Goal: Use online tool/utility: Utilize a website feature to perform a specific function

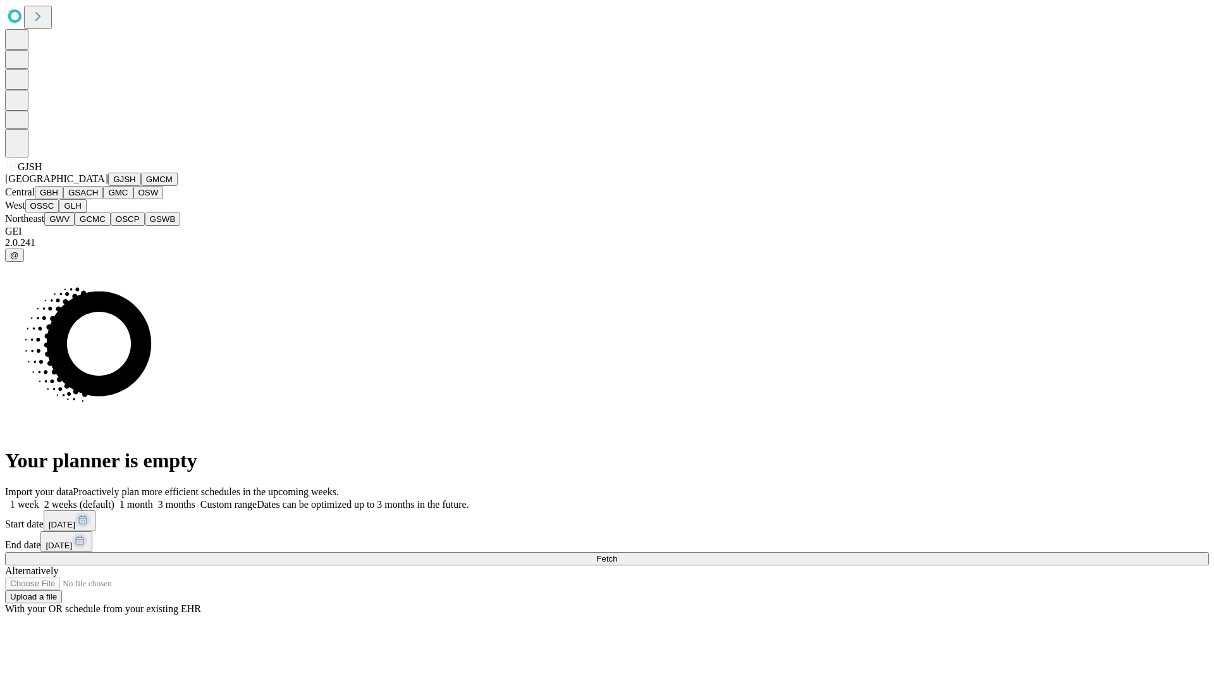
click at [108, 186] on button "GJSH" at bounding box center [124, 179] width 33 height 13
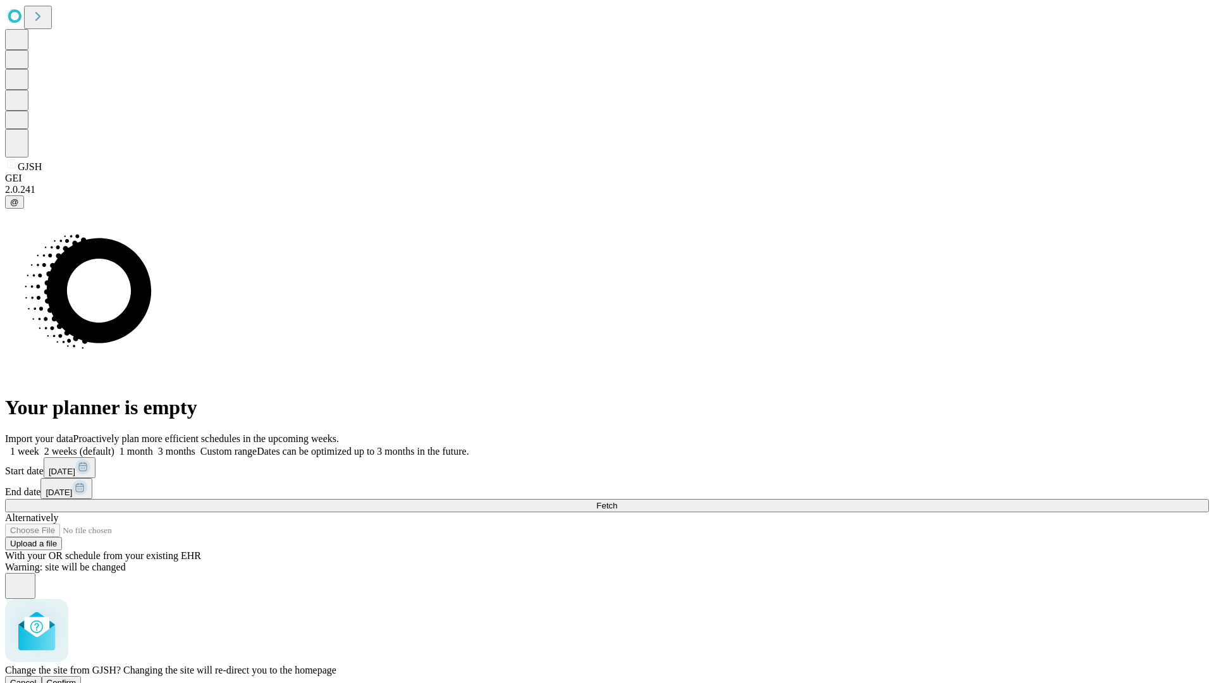
click at [76, 678] on span "Confirm" at bounding box center [62, 682] width 30 height 9
click at [153, 446] on label "1 month" at bounding box center [133, 451] width 39 height 11
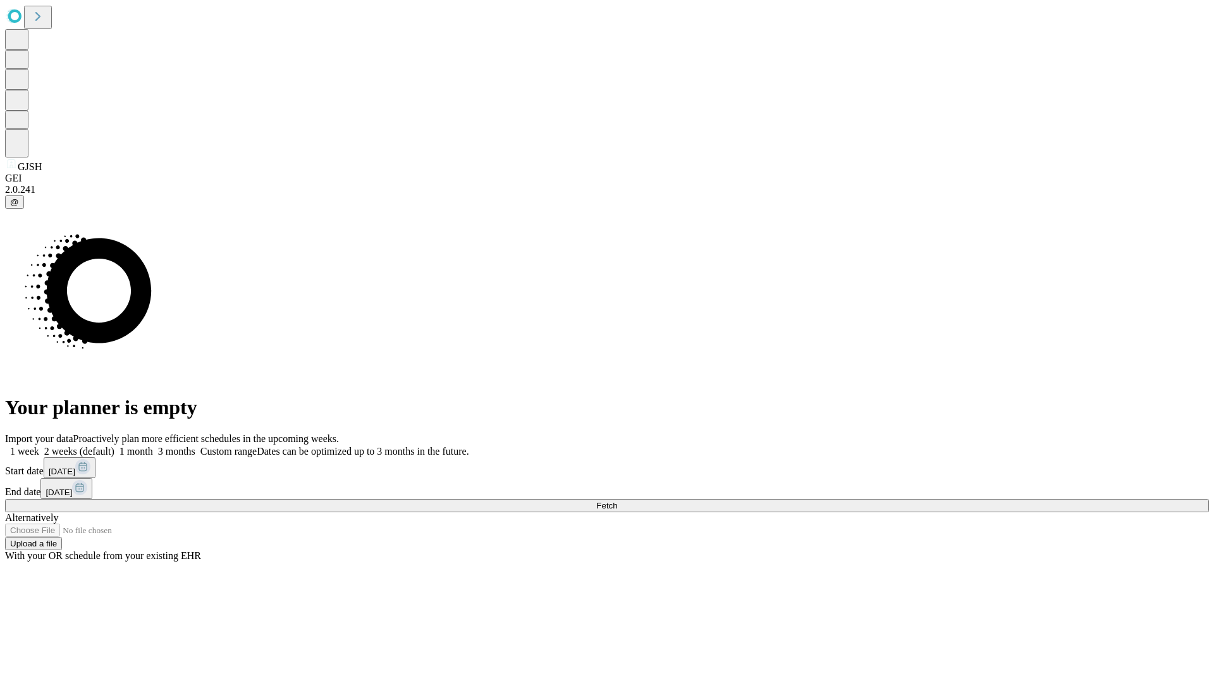
click at [617, 501] on span "Fetch" at bounding box center [606, 505] width 21 height 9
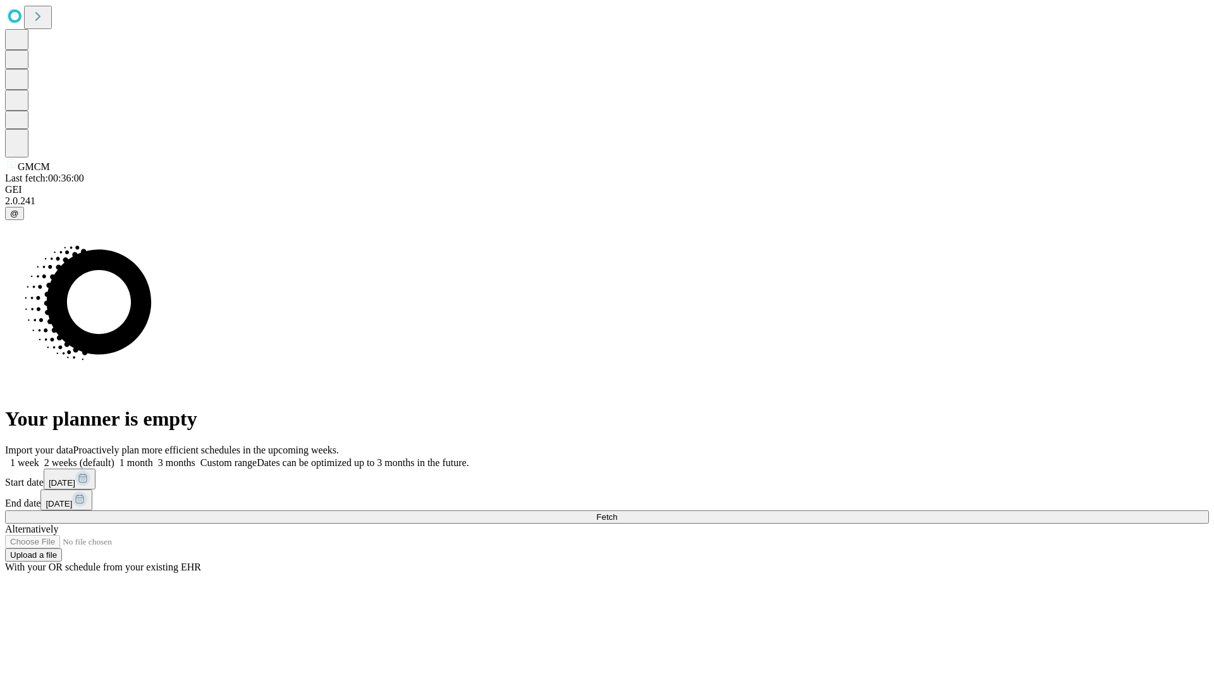
click at [617, 512] on span "Fetch" at bounding box center [606, 516] width 21 height 9
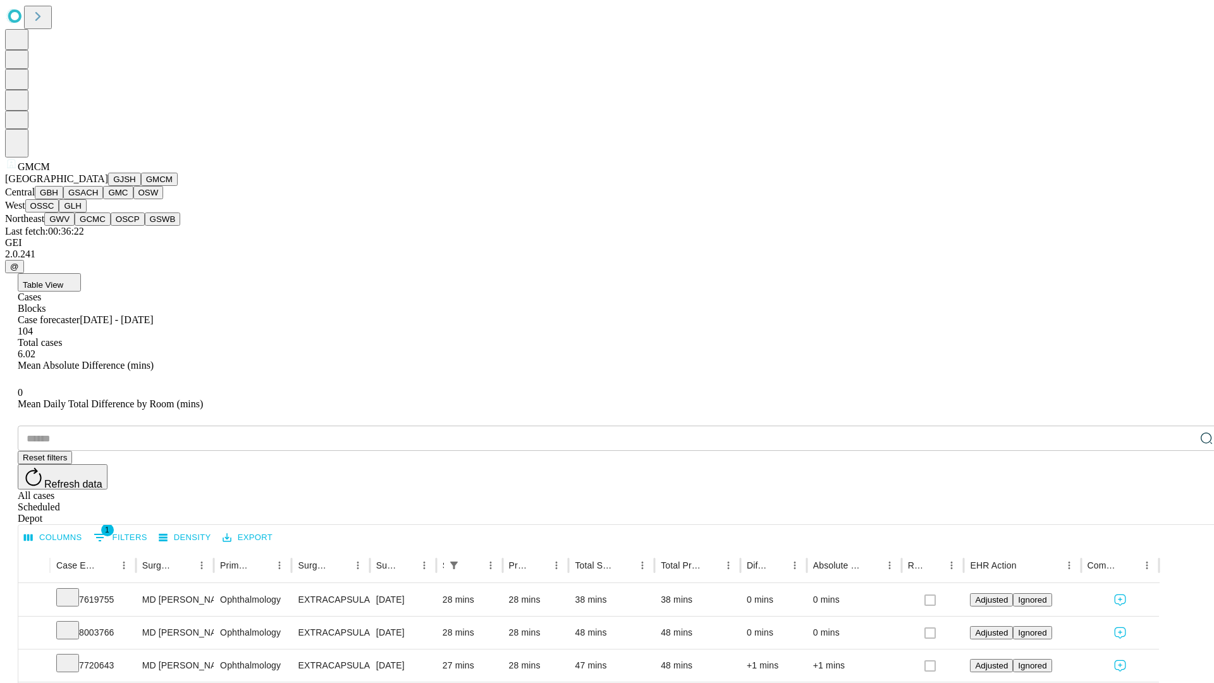
click at [63, 199] on button "GBH" at bounding box center [49, 192] width 28 height 13
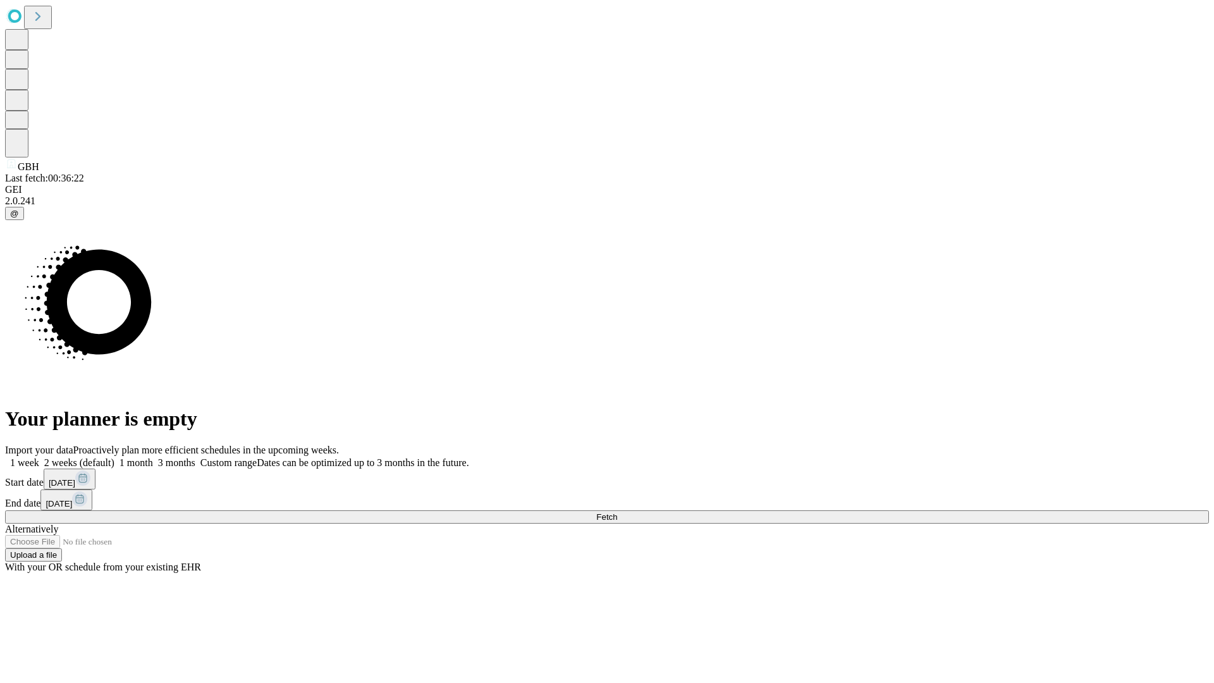
click at [153, 457] on label "1 month" at bounding box center [133, 462] width 39 height 11
click at [617, 512] on span "Fetch" at bounding box center [606, 516] width 21 height 9
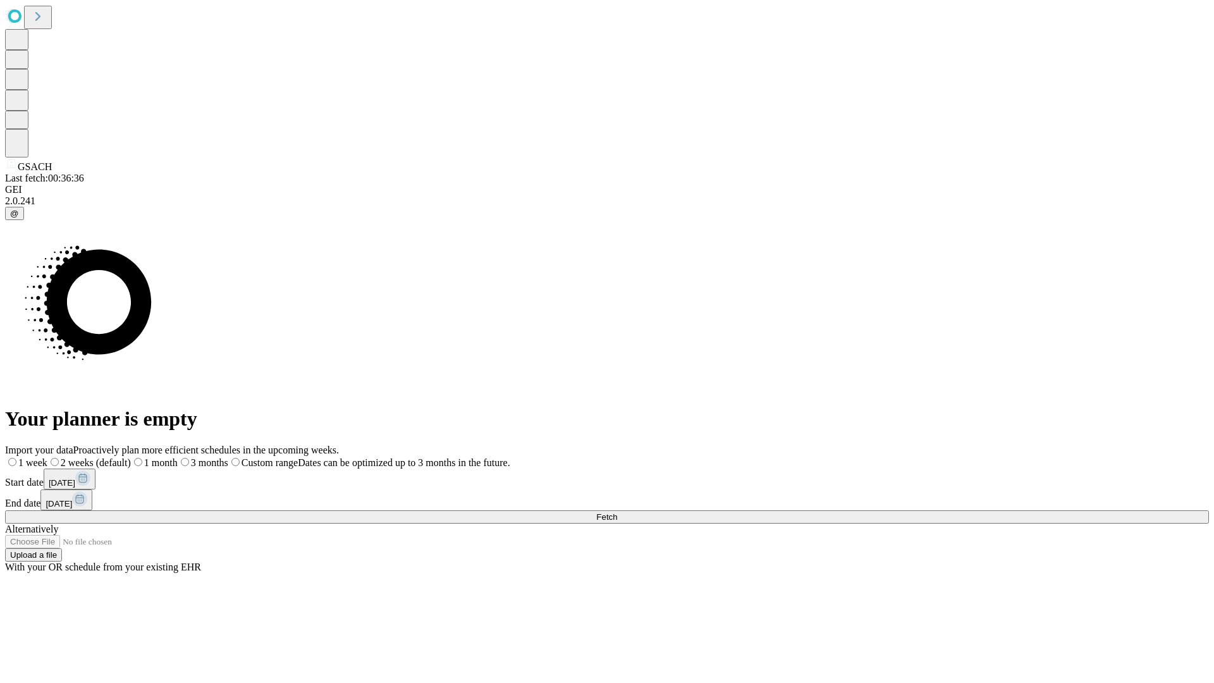
click at [178, 457] on label "1 month" at bounding box center [154, 462] width 47 height 11
click at [617, 512] on span "Fetch" at bounding box center [606, 516] width 21 height 9
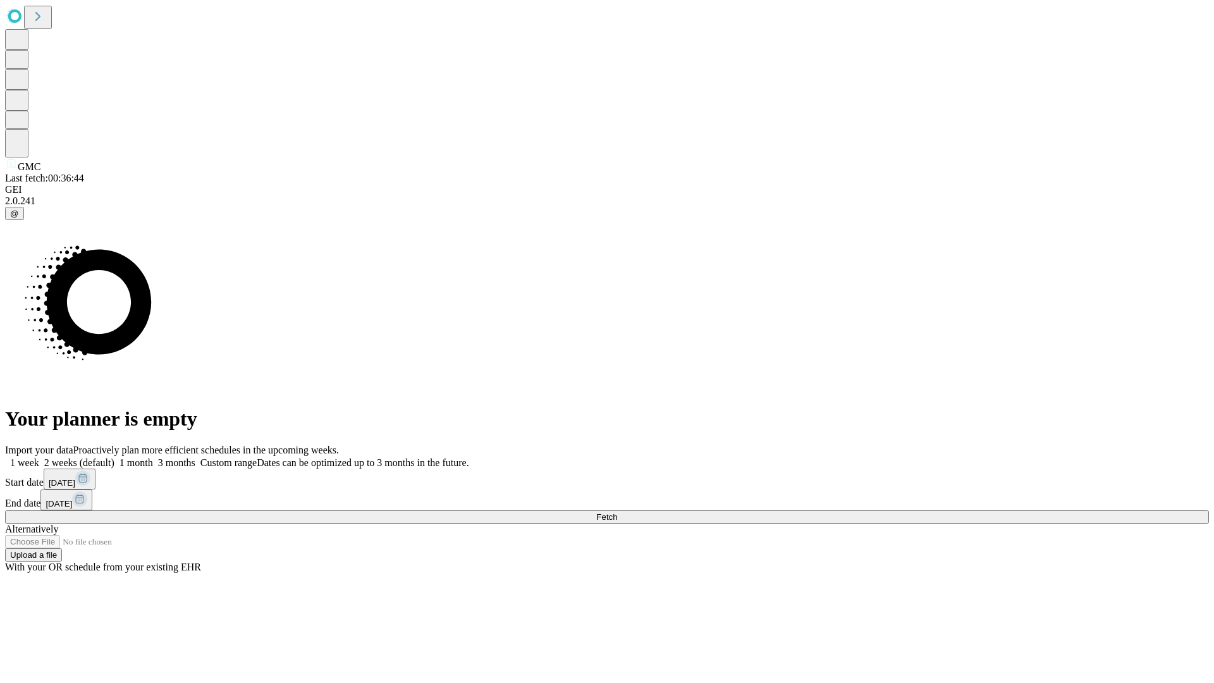
click at [153, 457] on label "1 month" at bounding box center [133, 462] width 39 height 11
click at [617, 512] on span "Fetch" at bounding box center [606, 516] width 21 height 9
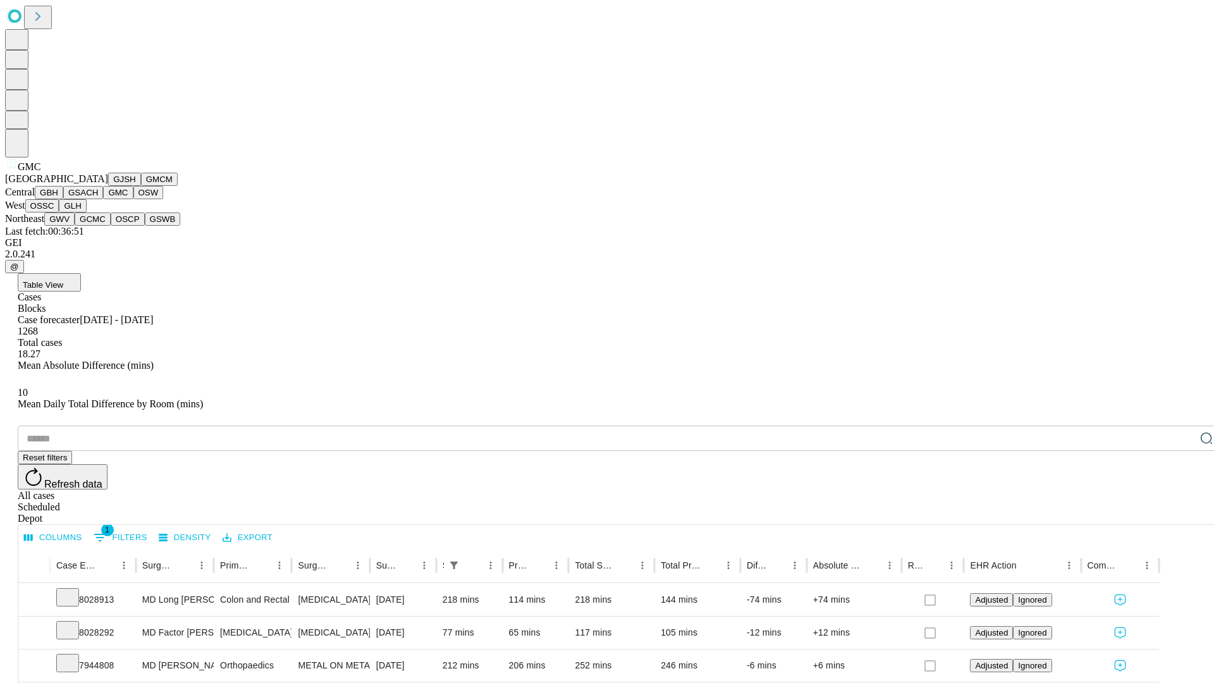
click at [133, 199] on button "OSW" at bounding box center [148, 192] width 30 height 13
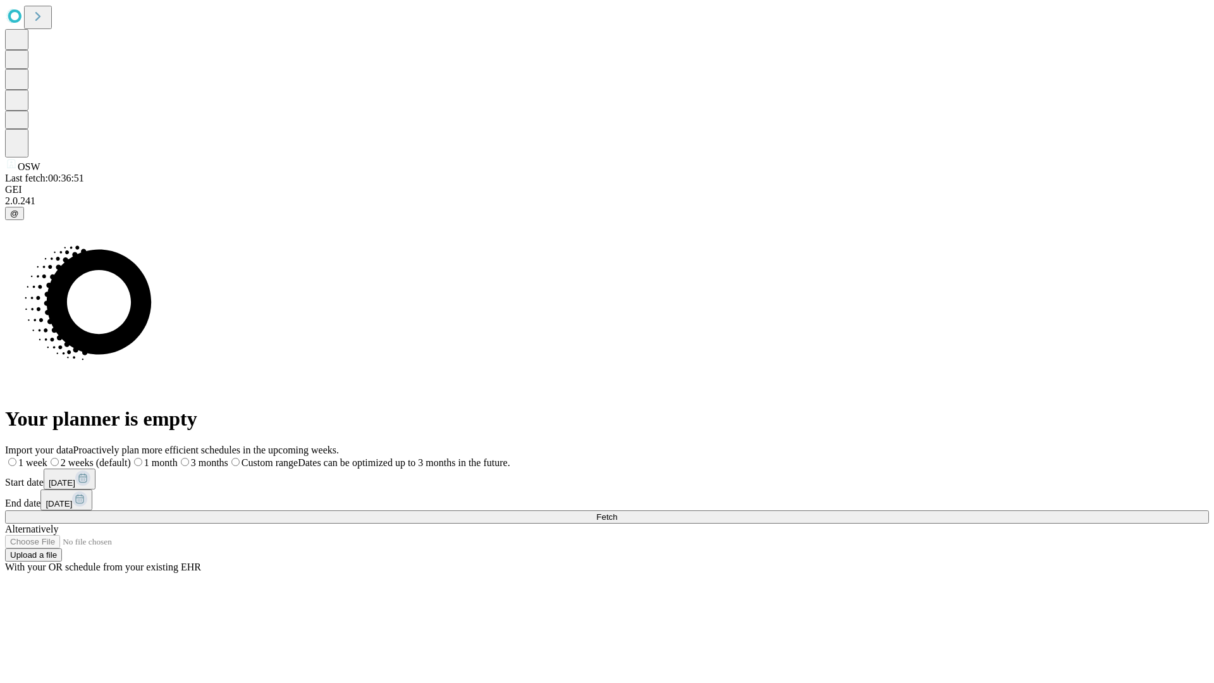
click at [178, 457] on label "1 month" at bounding box center [154, 462] width 47 height 11
click at [617, 512] on span "Fetch" at bounding box center [606, 516] width 21 height 9
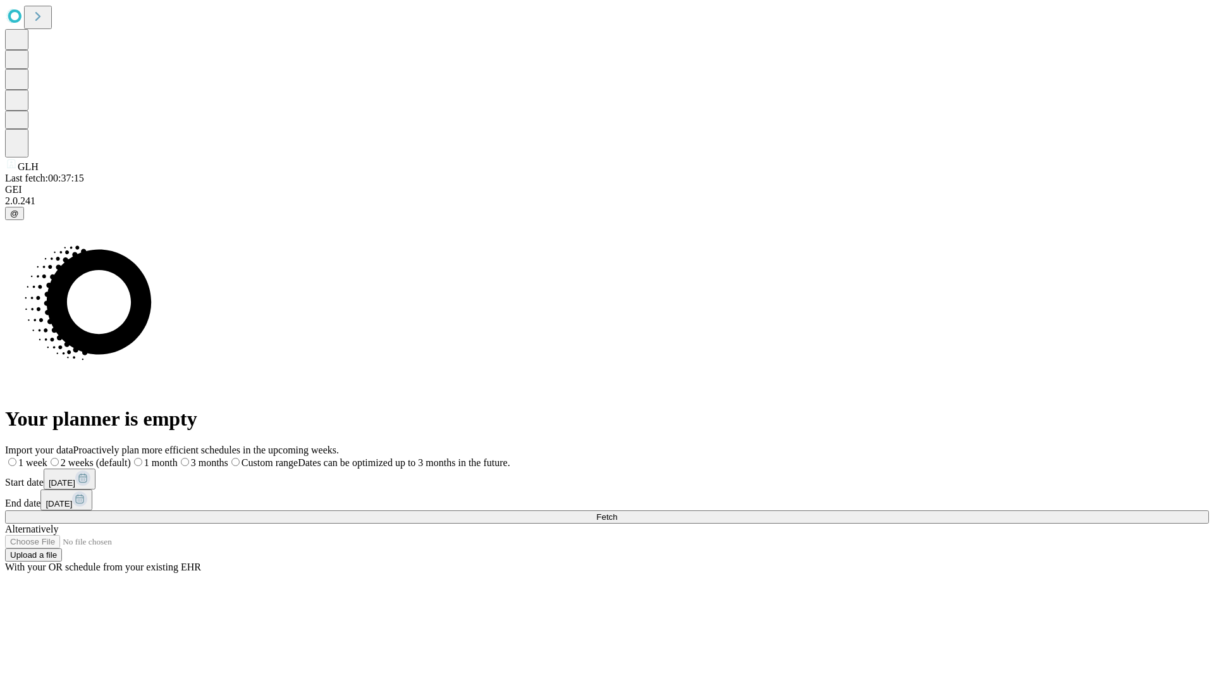
click at [178, 457] on label "1 month" at bounding box center [154, 462] width 47 height 11
click at [617, 512] on span "Fetch" at bounding box center [606, 516] width 21 height 9
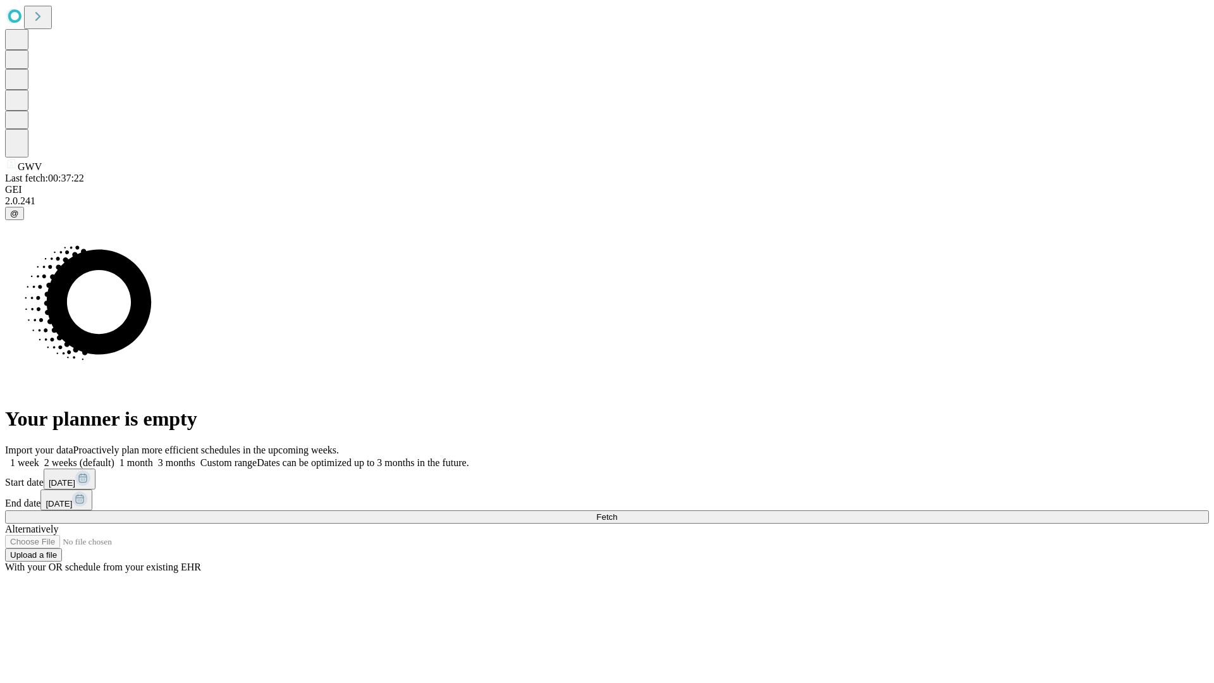
click at [617, 512] on span "Fetch" at bounding box center [606, 516] width 21 height 9
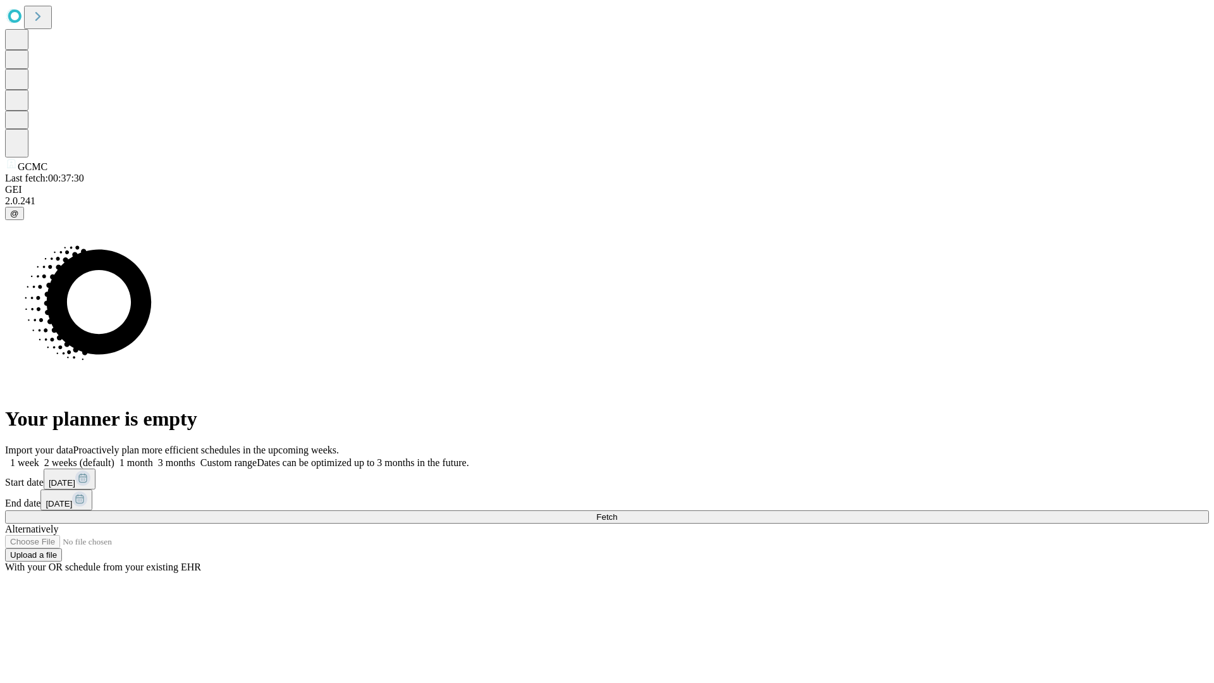
click at [153, 457] on label "1 month" at bounding box center [133, 462] width 39 height 11
click at [617, 512] on span "Fetch" at bounding box center [606, 516] width 21 height 9
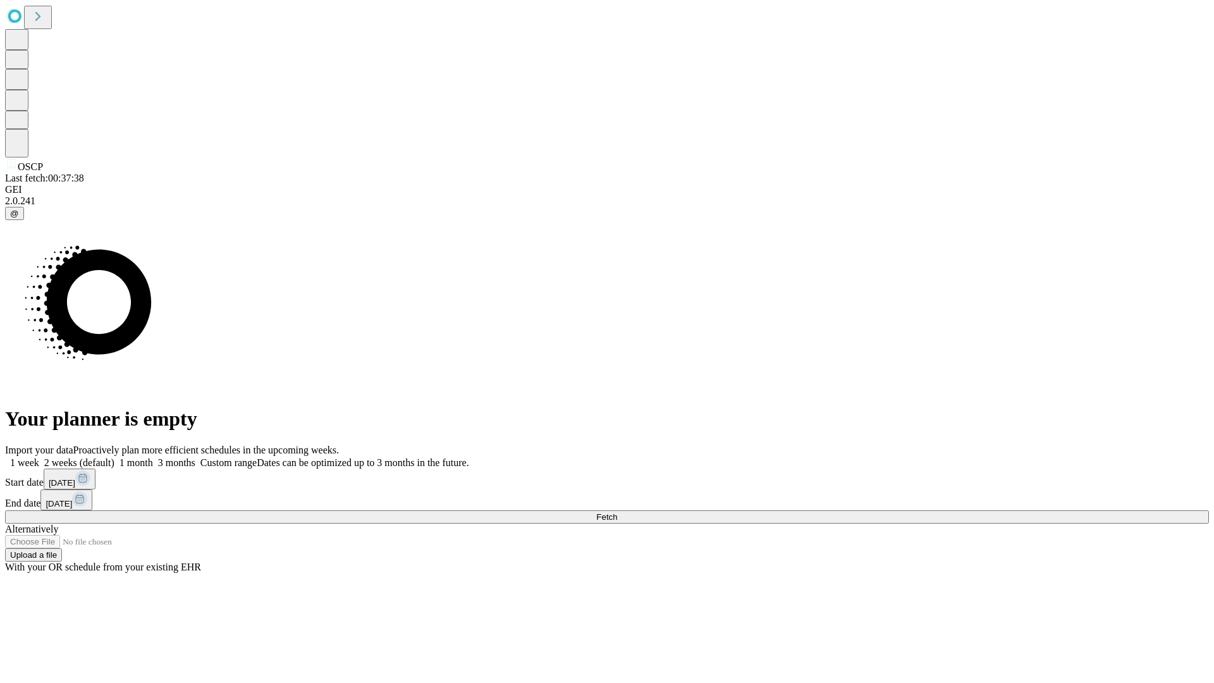
click at [153, 457] on label "1 month" at bounding box center [133, 462] width 39 height 11
click at [617, 512] on span "Fetch" at bounding box center [606, 516] width 21 height 9
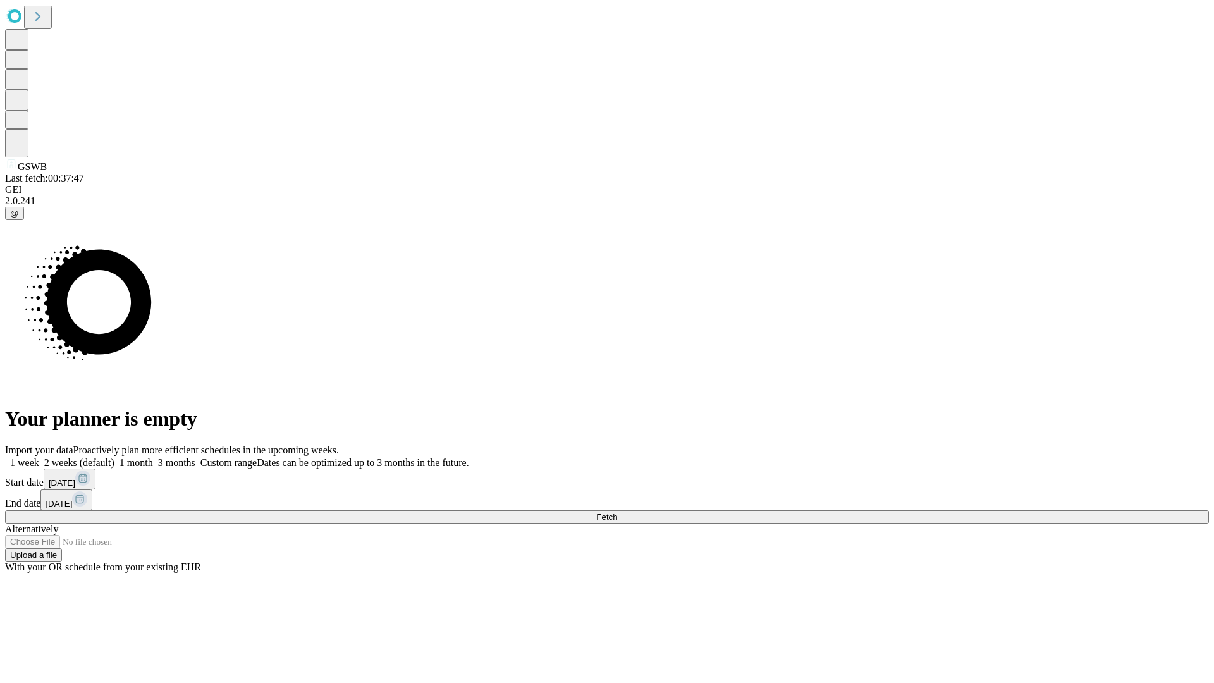
click at [153, 457] on label "1 month" at bounding box center [133, 462] width 39 height 11
click at [617, 512] on span "Fetch" at bounding box center [606, 516] width 21 height 9
